Goal: Find contact information: Find contact information

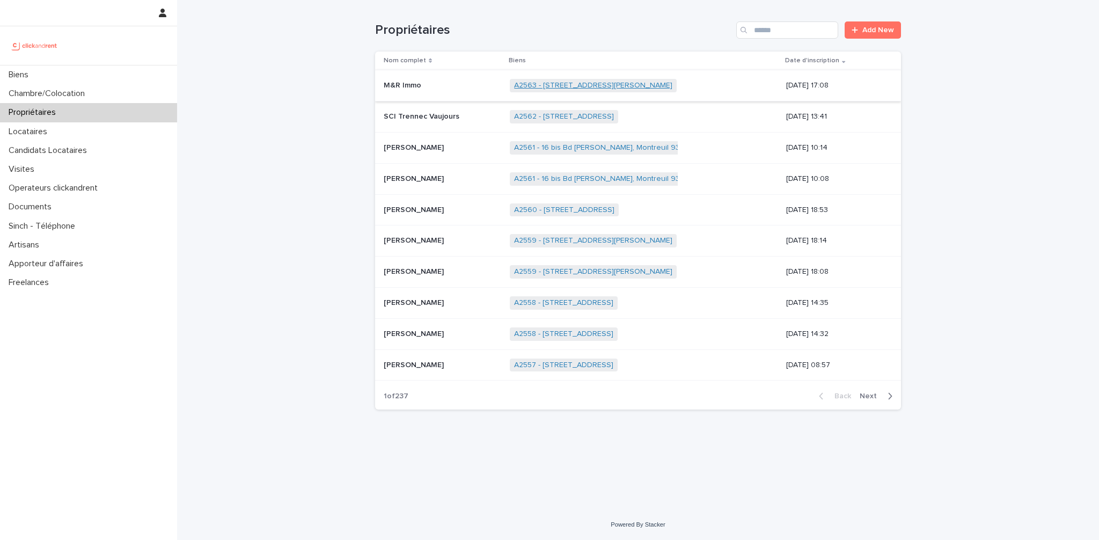
click at [553, 84] on link "A2563 - [STREET_ADDRESS][PERSON_NAME]" at bounding box center [593, 85] width 158 height 9
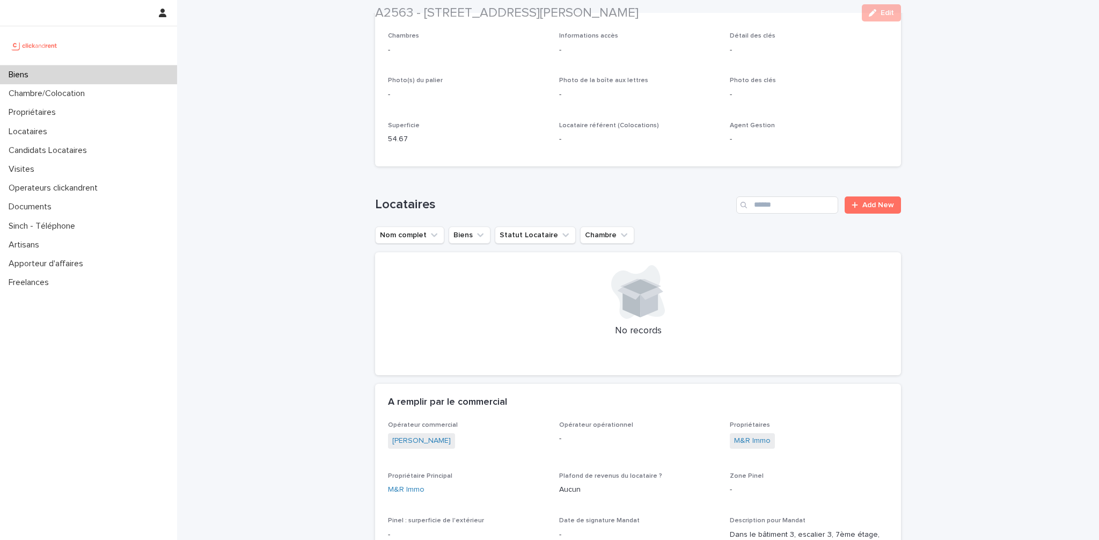
scroll to position [324, 0]
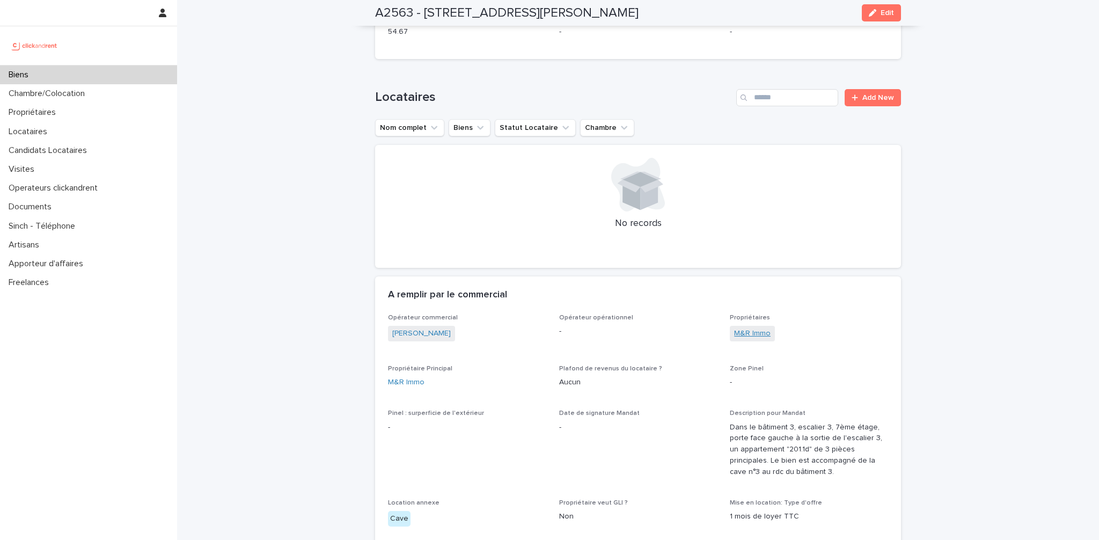
click at [751, 330] on link "M&R Immo" at bounding box center [752, 333] width 36 height 11
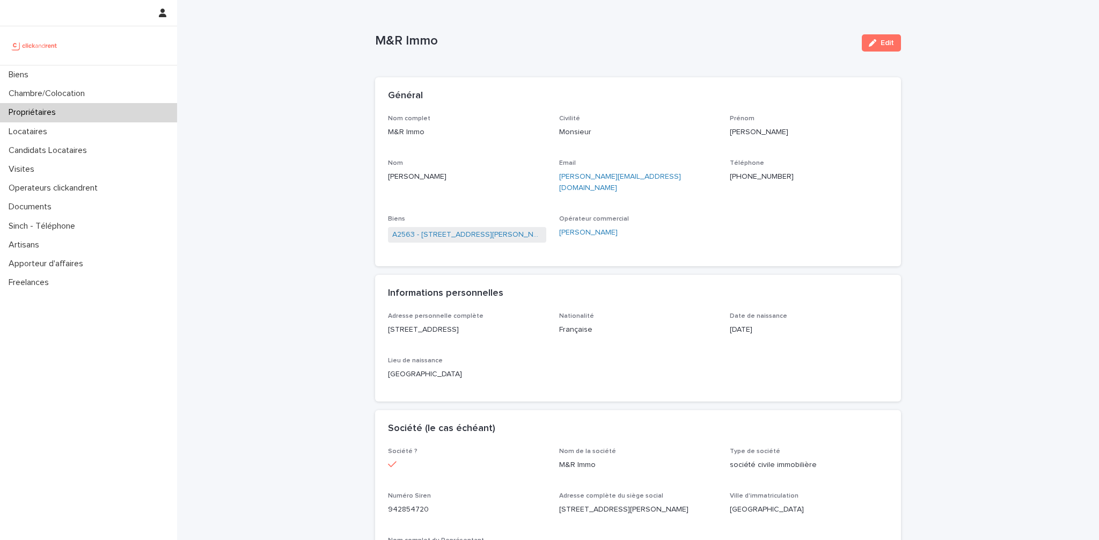
click at [661, 324] on p "Française" at bounding box center [638, 329] width 158 height 11
drag, startPoint x: 630, startPoint y: 177, endPoint x: 555, endPoint y: 174, distance: 75.2
click at [555, 174] on div "Nom complet M&R Immo Civilité Monsieur [PERSON_NAME] [PERSON_NAME] Email [PERSO…" at bounding box center [638, 184] width 500 height 138
copy link "[PERSON_NAME][EMAIL_ADDRESS][DOMAIN_NAME]"
